Goal: Task Accomplishment & Management: Use online tool/utility

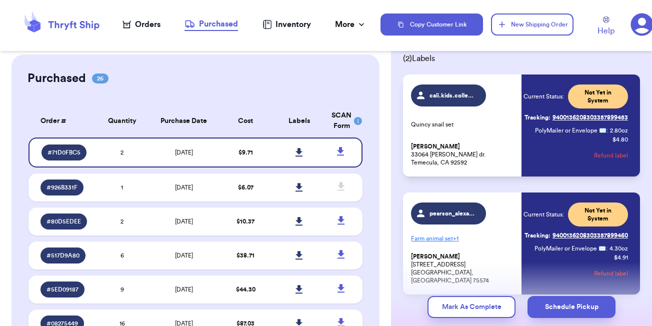
scroll to position [52, 0]
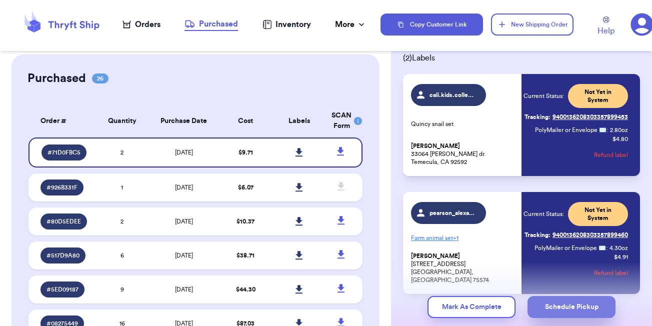
click at [553, 310] on button "Schedule Pickup" at bounding box center [571, 307] width 88 height 22
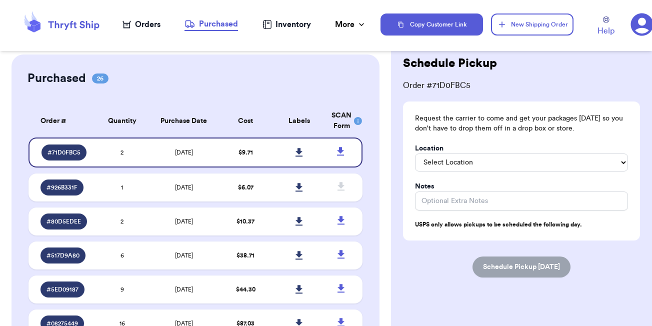
scroll to position [58, 0]
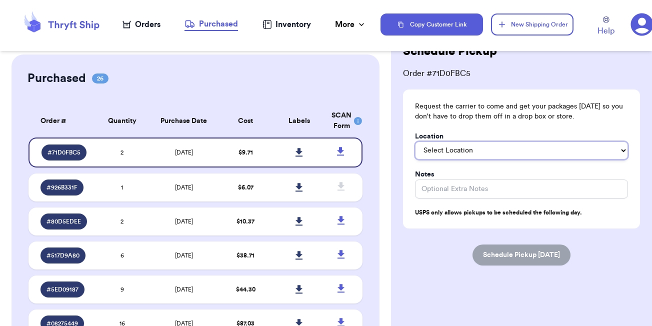
click at [587, 146] on select "Select Location In/At Mailbox On the Porch Front Door Back Door Side Door Knock…" at bounding box center [521, 150] width 213 height 18
select select "On the Porch"
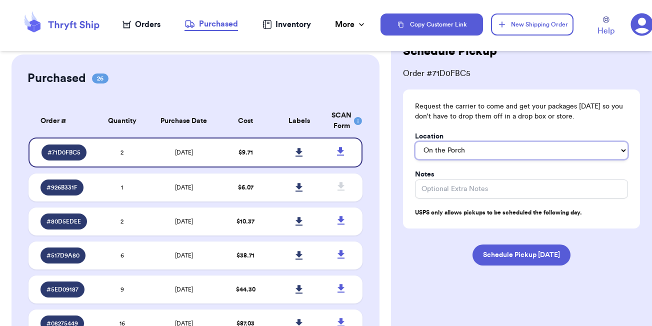
scroll to position [0, 0]
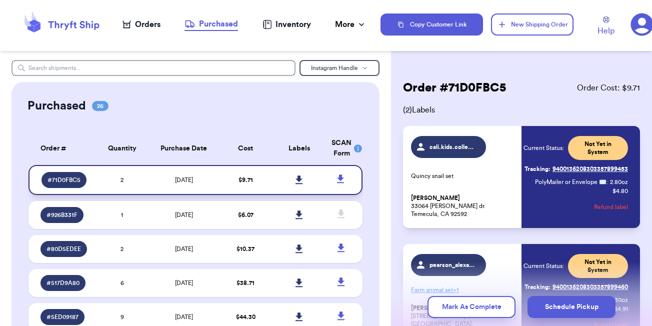
click at [270, 177] on td "$ 9.71" at bounding box center [245, 180] width 53 height 30
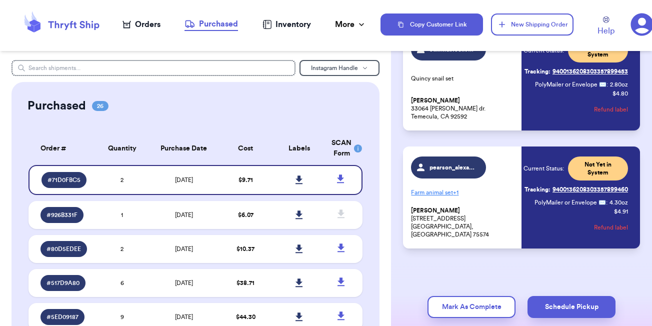
scroll to position [100, 0]
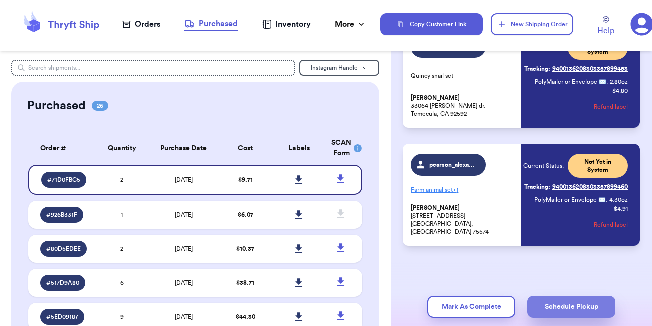
click at [559, 305] on button "Schedule Pickup" at bounding box center [571, 307] width 88 height 22
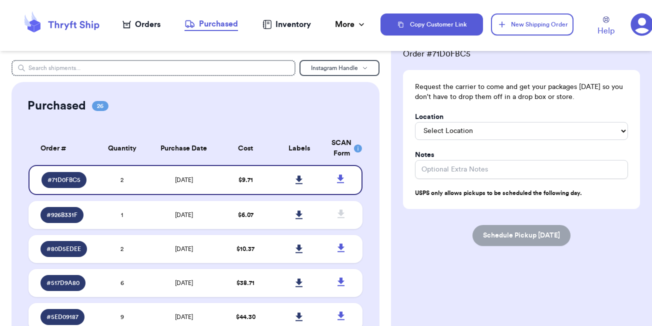
scroll to position [79, 0]
click at [489, 128] on select "Select Location In/At Mailbox On the Porch Front Door Back Door Side Door Knock…" at bounding box center [521, 131] width 213 height 18
select select "On the Porch"
click at [511, 233] on button "Schedule Pickup [DATE]" at bounding box center [521, 235] width 98 height 21
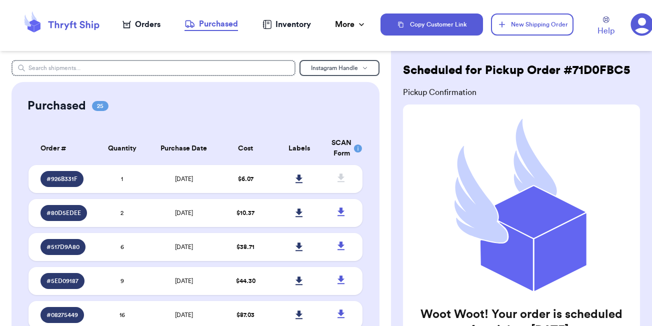
scroll to position [0, 0]
